Goal: Information Seeking & Learning: Find specific page/section

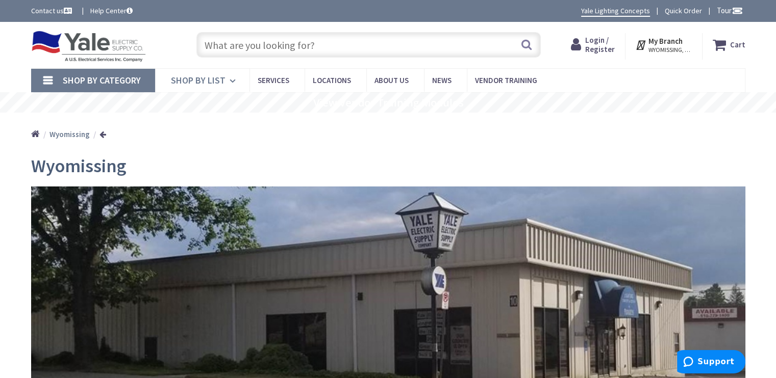
click at [231, 78] on icon at bounding box center [234, 81] width 10 height 22
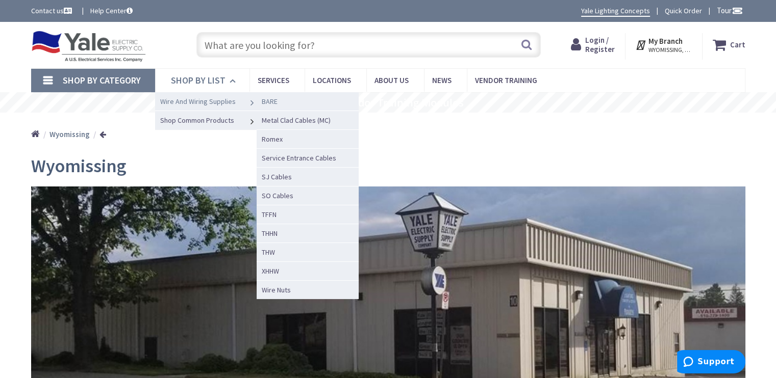
click at [275, 99] on span "BARE" at bounding box center [270, 101] width 16 height 9
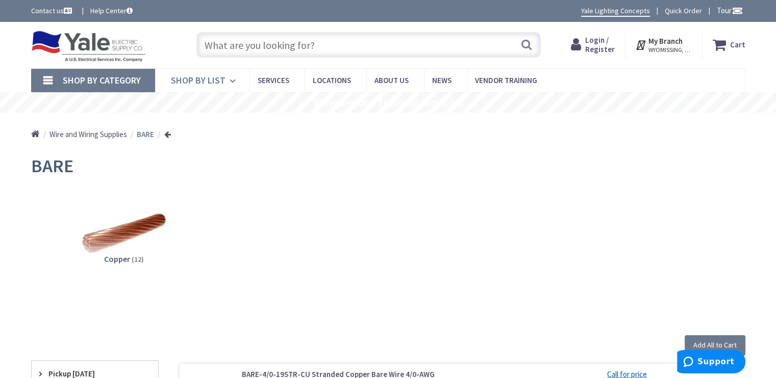
click at [229, 77] on icon at bounding box center [234, 81] width 10 height 22
click at [216, 42] on input "text" at bounding box center [368, 44] width 344 height 25
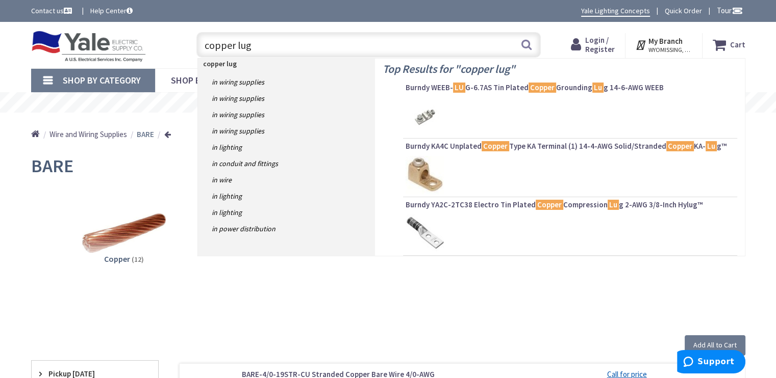
type input "copper lugs"
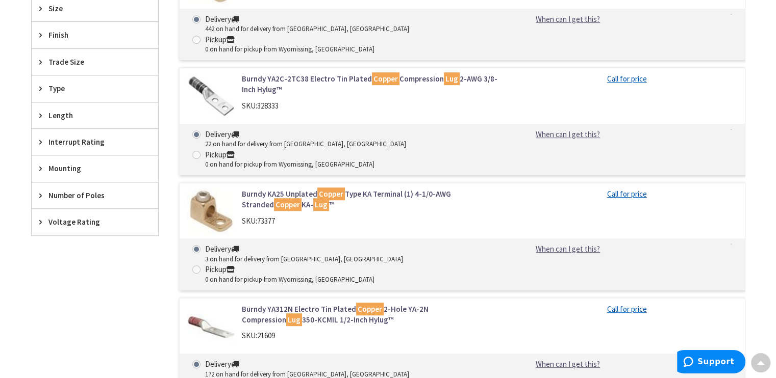
scroll to position [663, 0]
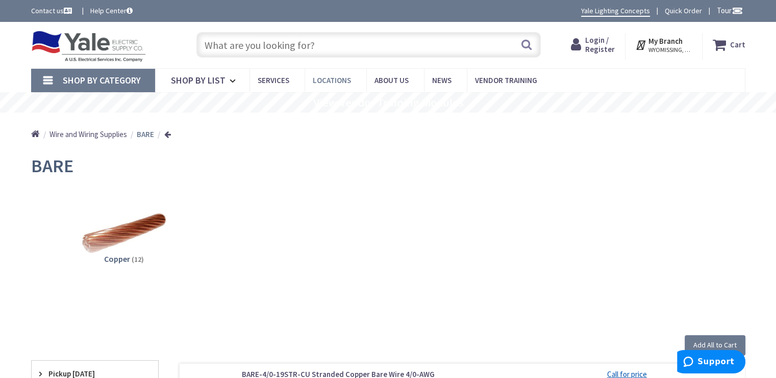
click at [331, 77] on span "Locations" at bounding box center [332, 80] width 38 height 10
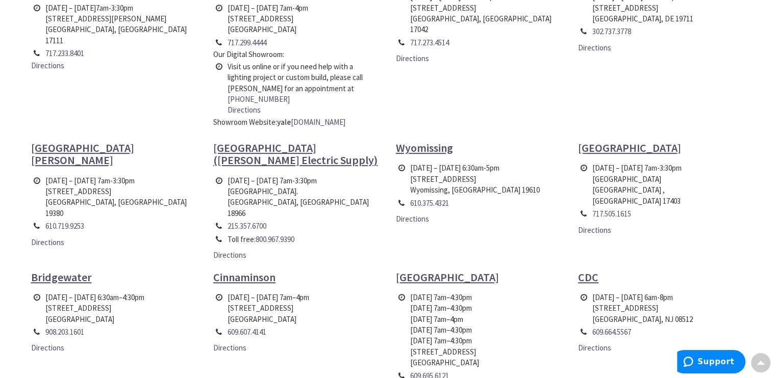
scroll to position [459, 0]
